Goal: Transaction & Acquisition: Purchase product/service

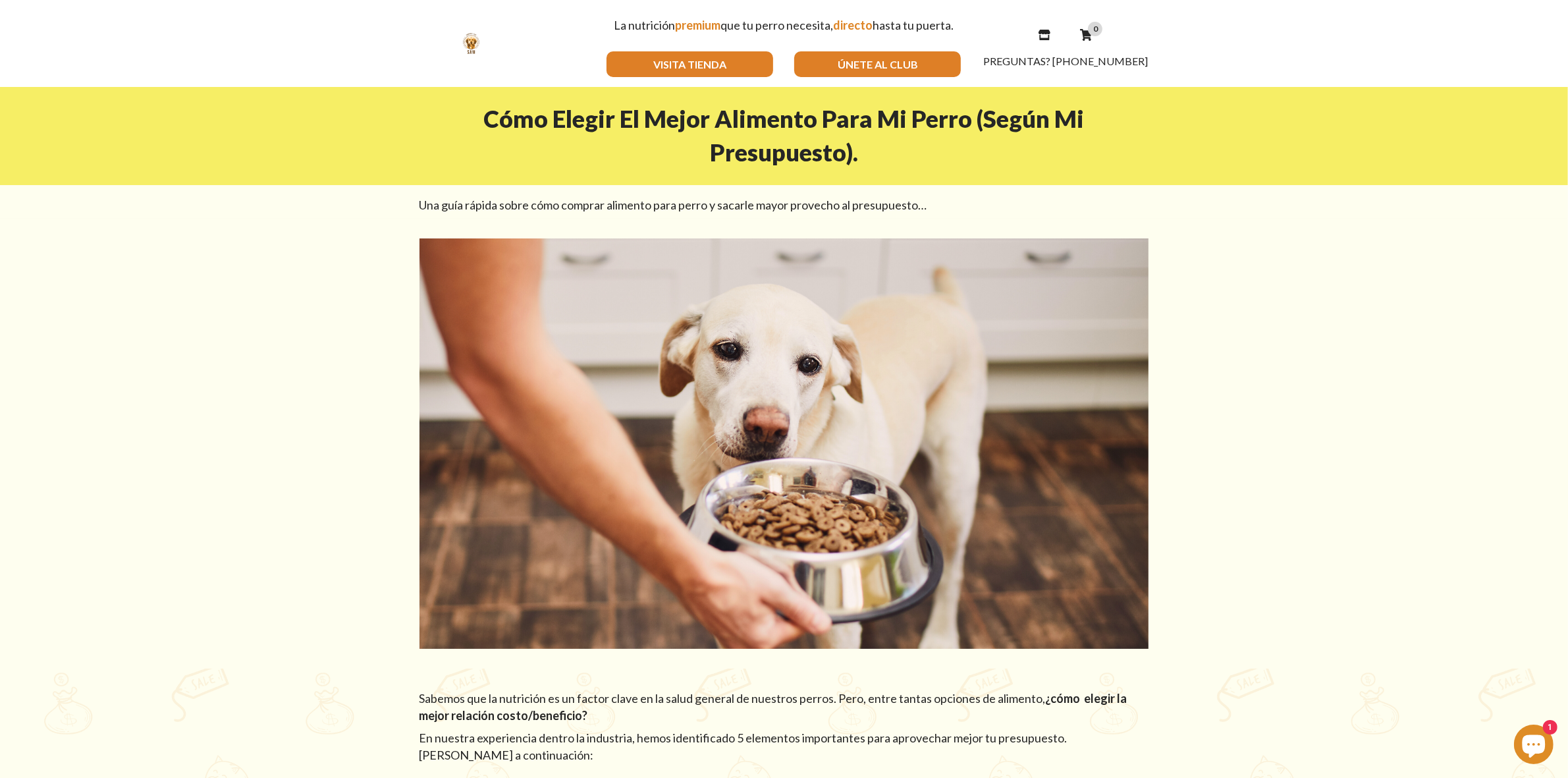
click at [694, 55] on link "VISITA TIENDA" at bounding box center [690, 64] width 167 height 26
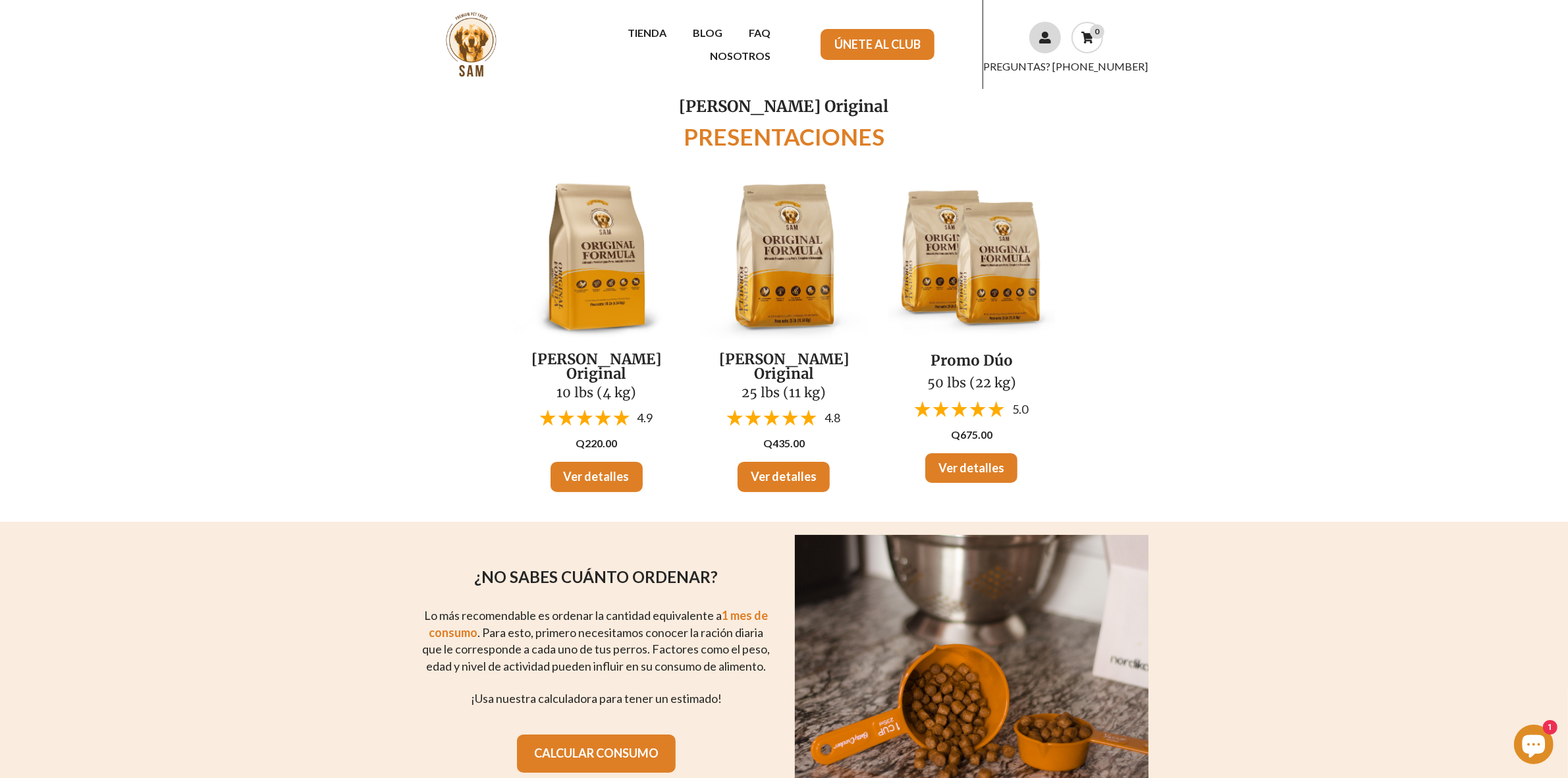
click at [1039, 43] on icon at bounding box center [1045, 37] width 12 height 12
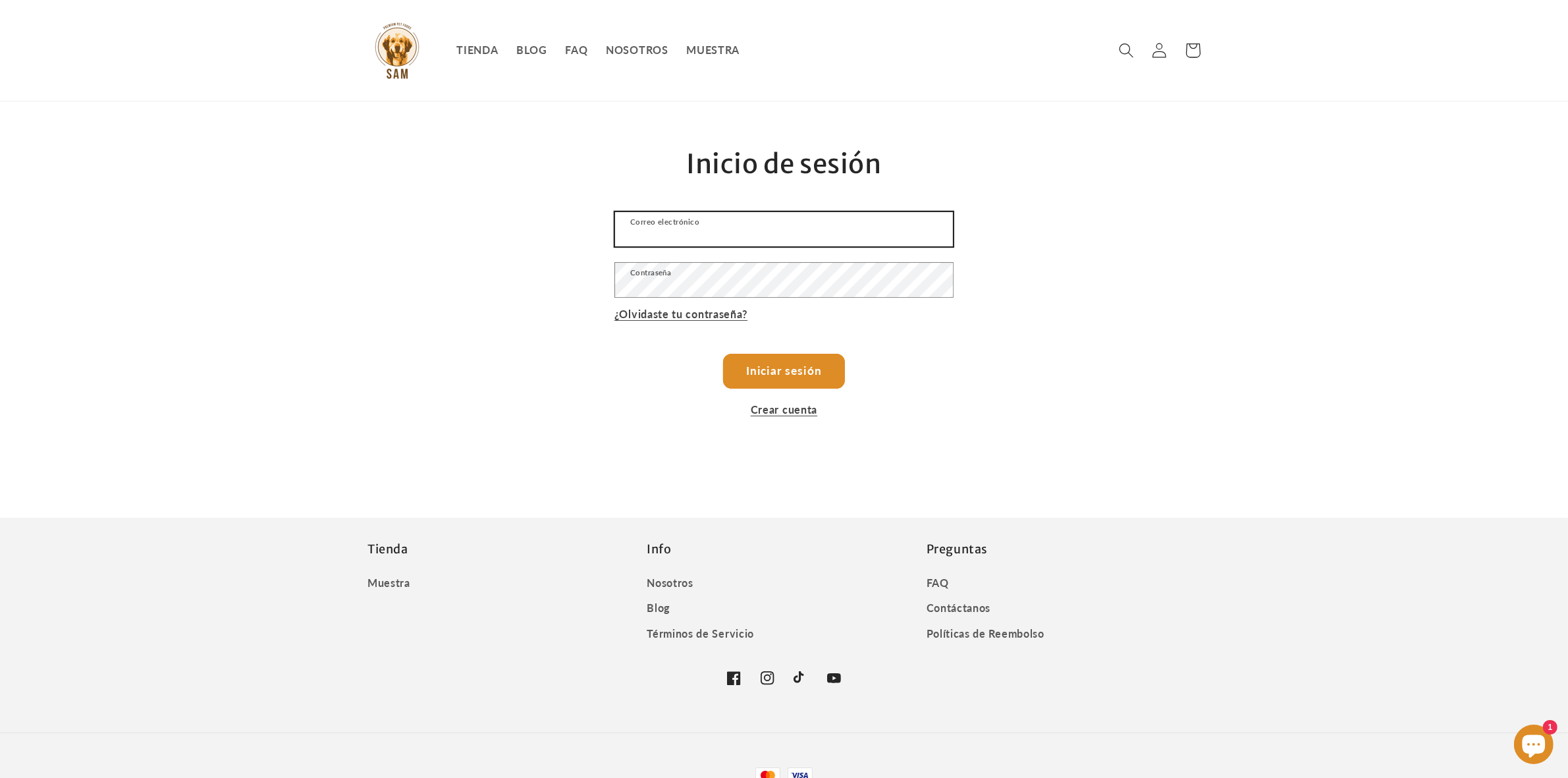
click at [817, 229] on input "Correo electrónico" at bounding box center [784, 229] width 338 height 34
click at [657, 233] on input "Correo electrónico" at bounding box center [784, 229] width 338 height 34
type input "diazmoralesl@gmail.com"
click at [807, 370] on button "Iniciar sesión" at bounding box center [784, 371] width 122 height 35
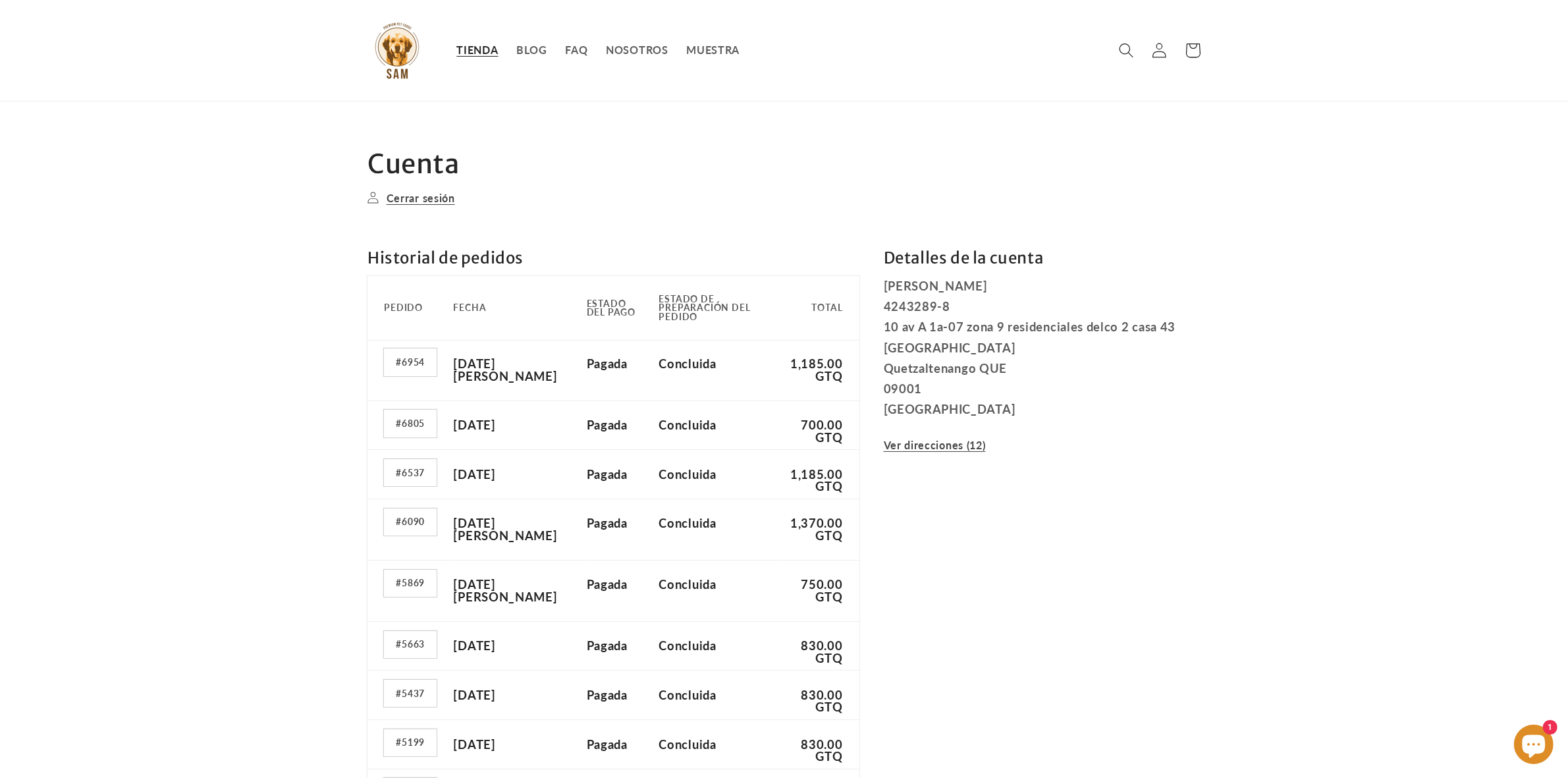
click at [487, 55] on span "TIENDA" at bounding box center [477, 50] width 42 height 13
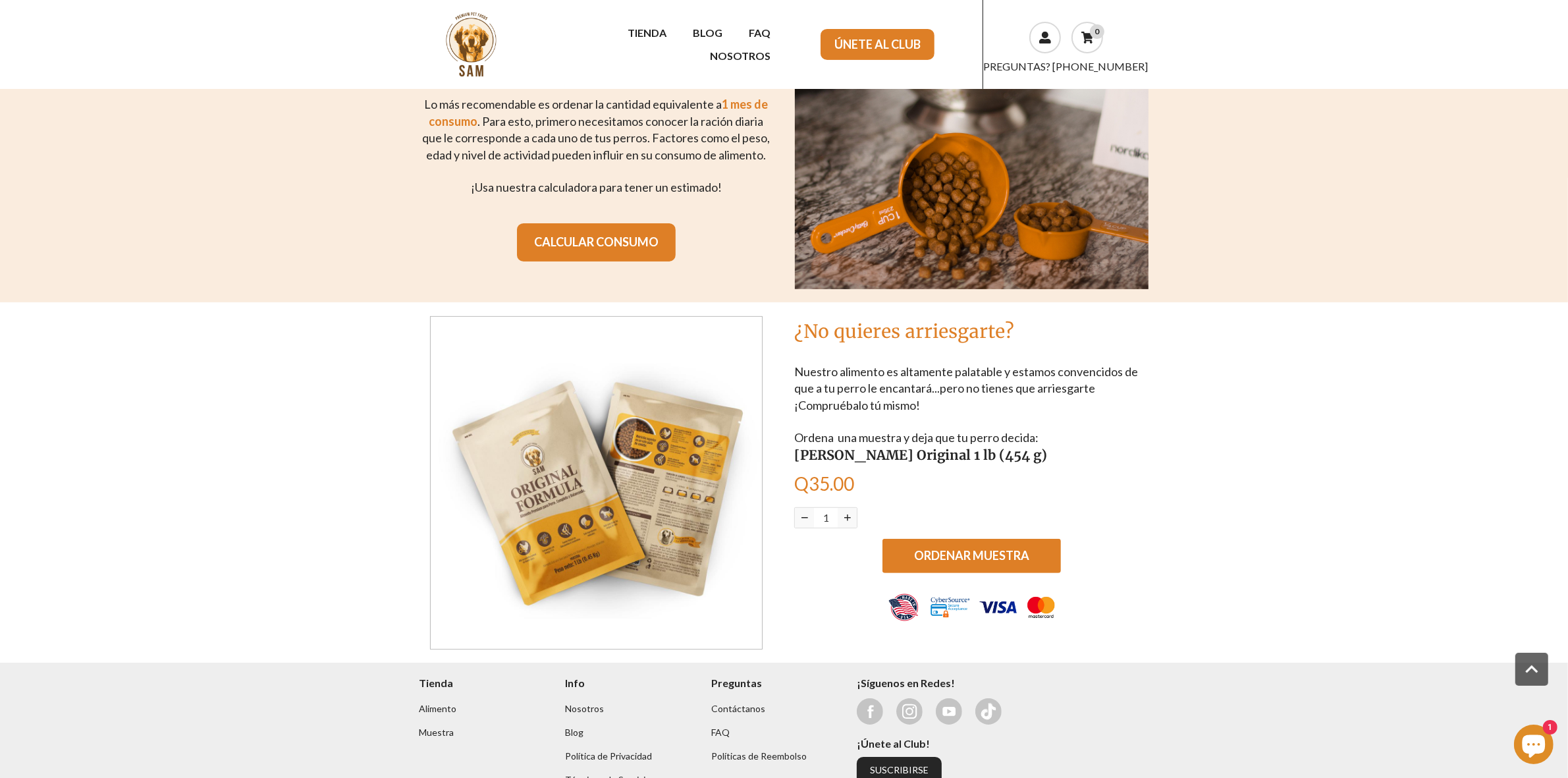
scroll to position [572, 0]
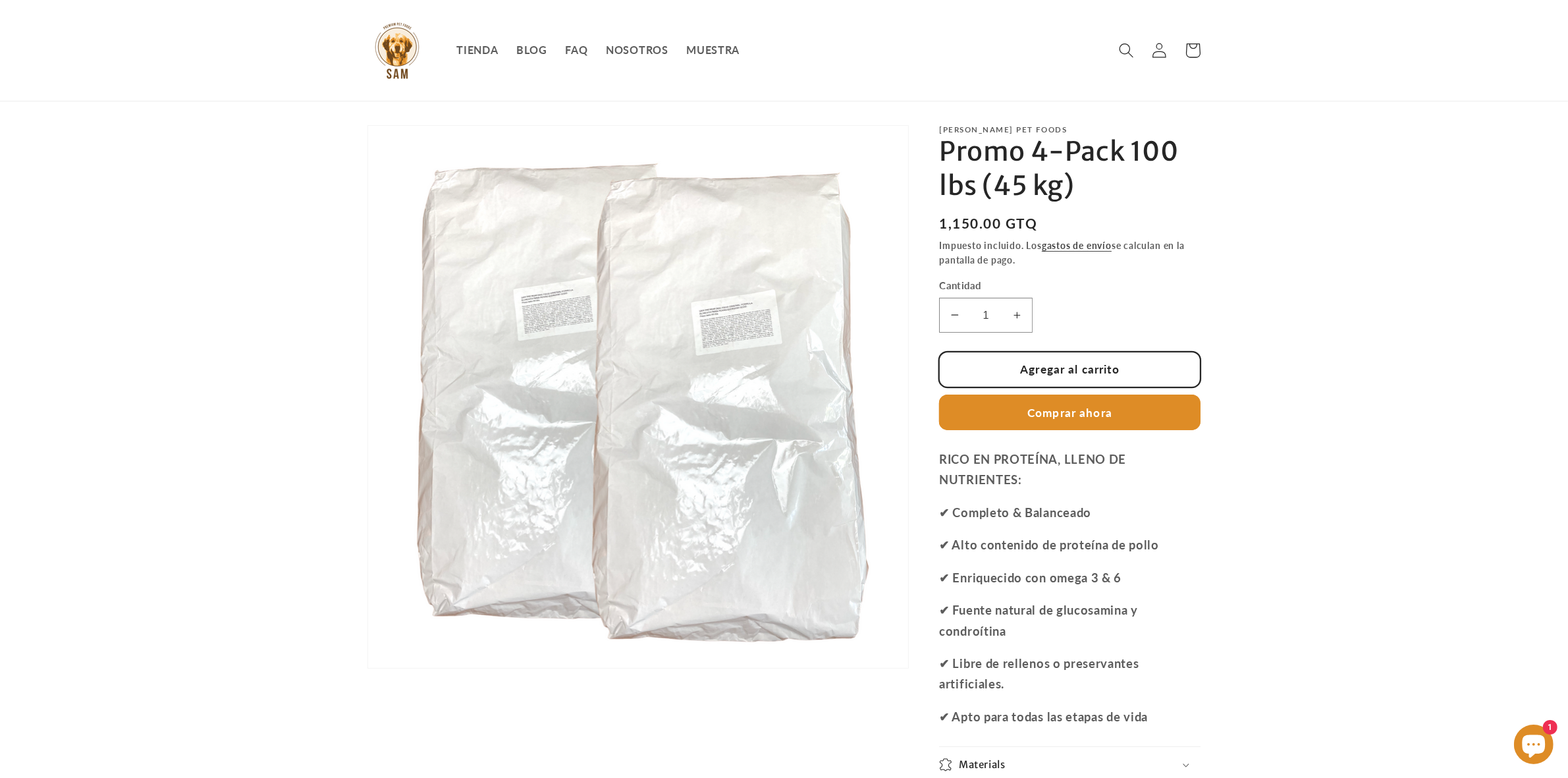
click at [1155, 366] on button "Agregar al carrito" at bounding box center [1070, 370] width 262 height 35
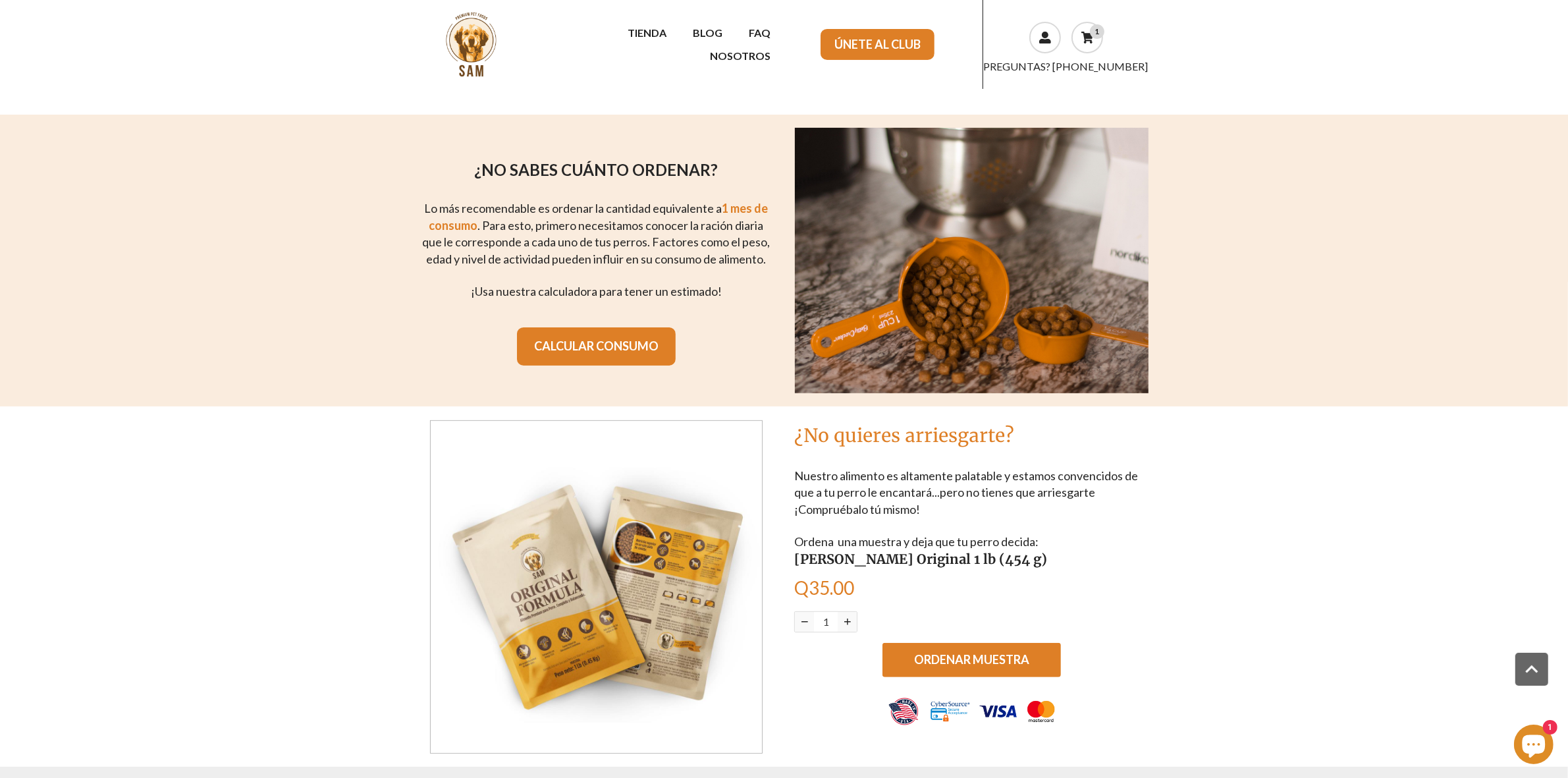
scroll to position [407, 0]
click at [1093, 42] on link "1" at bounding box center [1087, 37] width 32 height 32
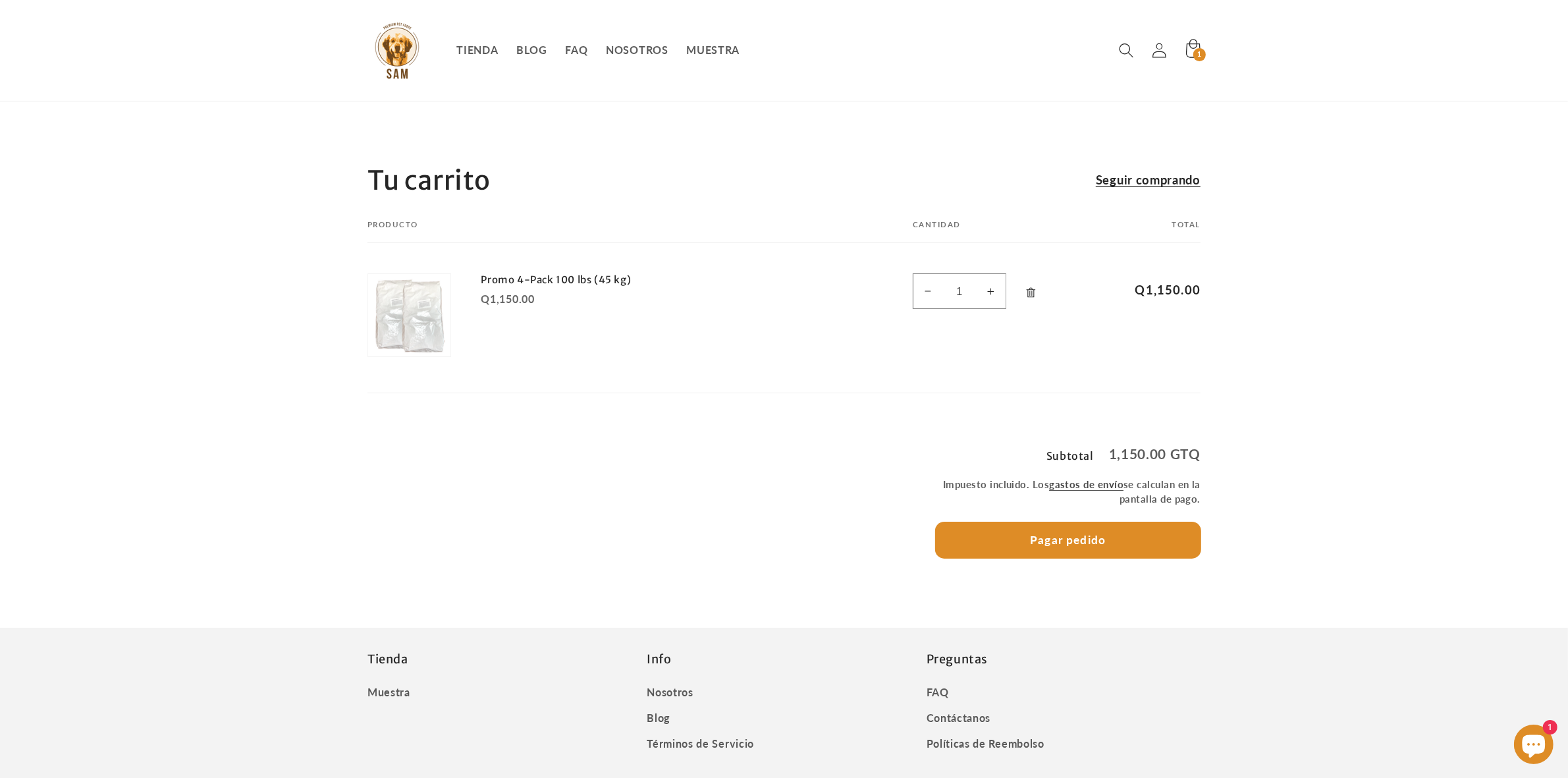
click at [1173, 551] on button "Pagar pedido" at bounding box center [1069, 540] width 265 height 35
